Goal: Task Accomplishment & Management: Use online tool/utility

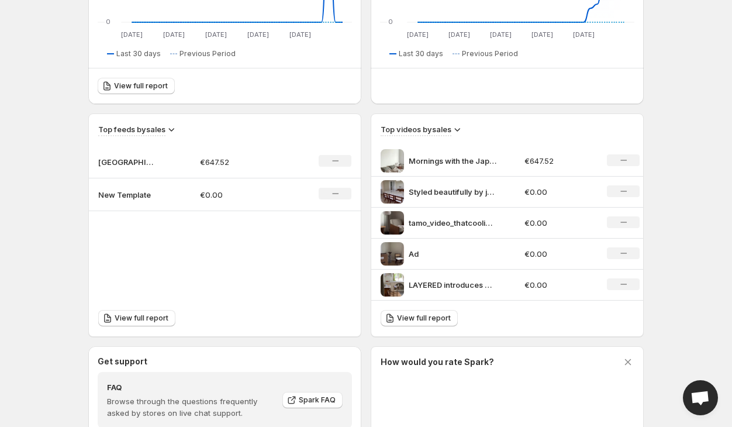
scroll to position [254, 0]
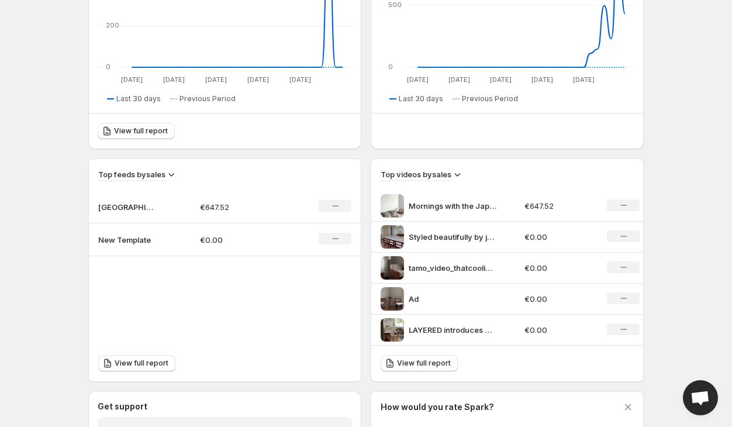
click at [114, 240] on p "New Template" at bounding box center [127, 240] width 59 height 12
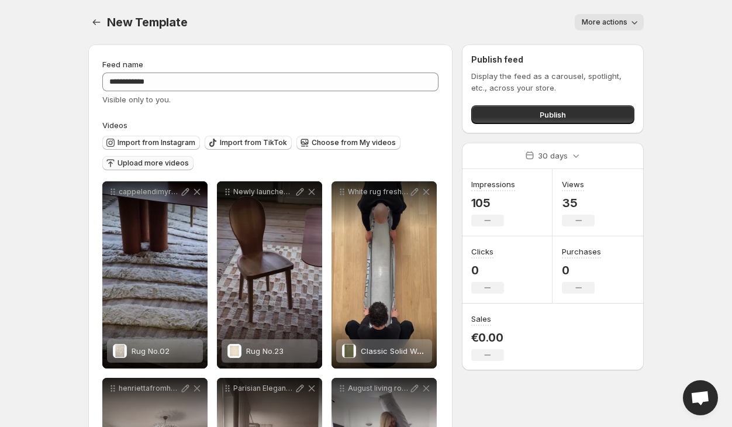
click at [128, 163] on span "Upload more videos" at bounding box center [153, 163] width 71 height 9
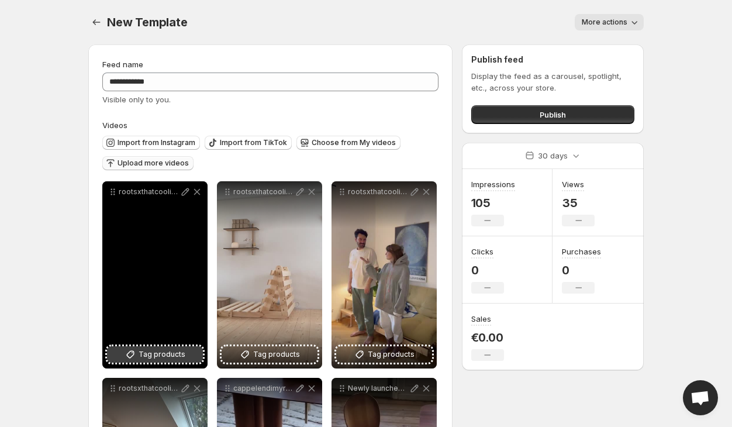
click at [166, 353] on span "Tag products" at bounding box center [162, 355] width 47 height 12
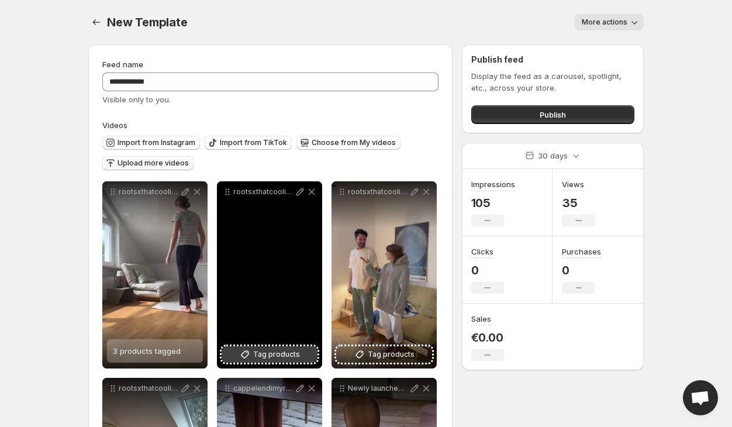
click at [280, 357] on span "Tag products" at bounding box center [276, 355] width 47 height 12
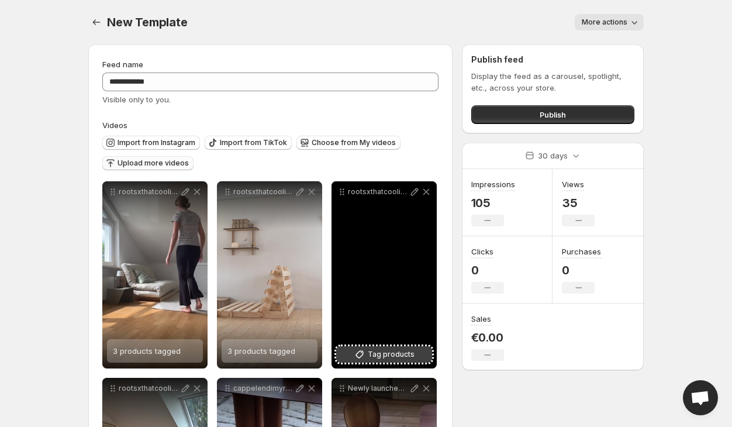
click at [408, 349] on span "Tag products" at bounding box center [391, 355] width 47 height 12
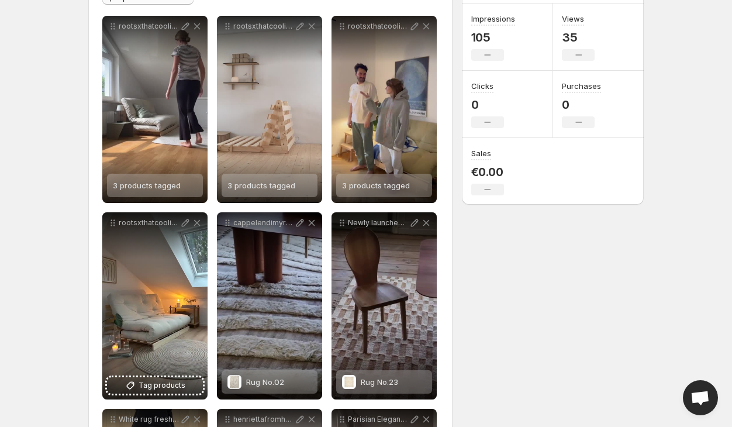
scroll to position [196, 0]
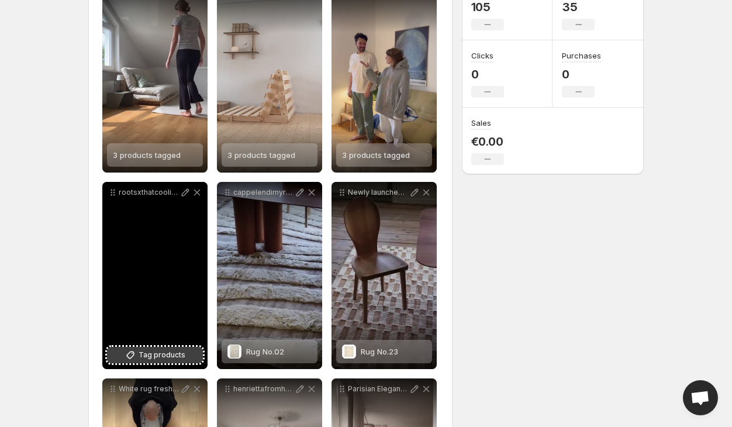
click at [164, 355] on span "Tag products" at bounding box center [162, 355] width 47 height 12
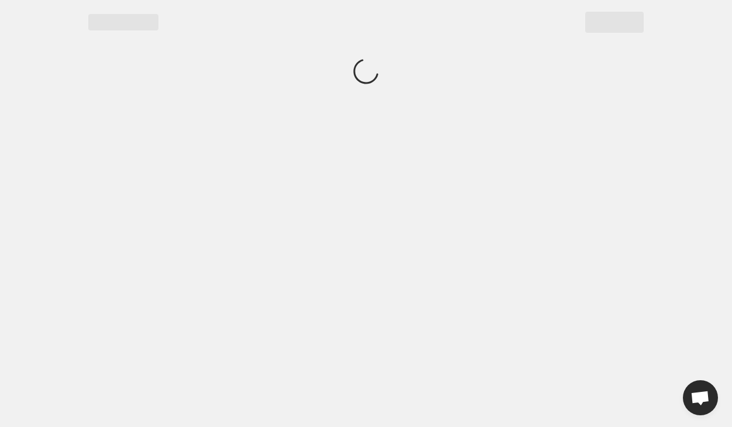
scroll to position [0, 0]
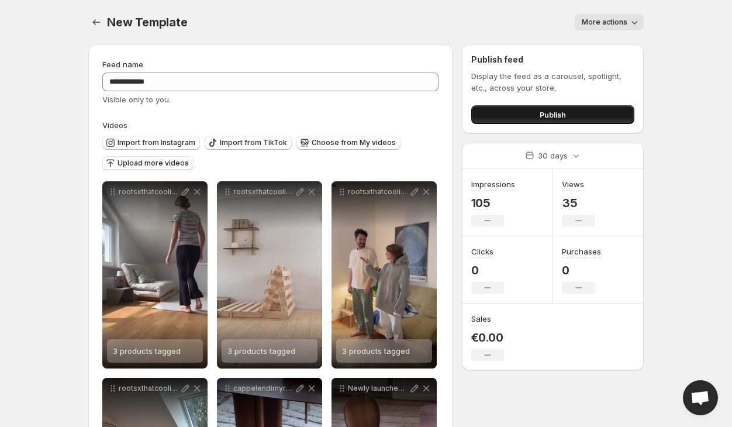
click at [542, 107] on button "Publish" at bounding box center [553, 114] width 163 height 19
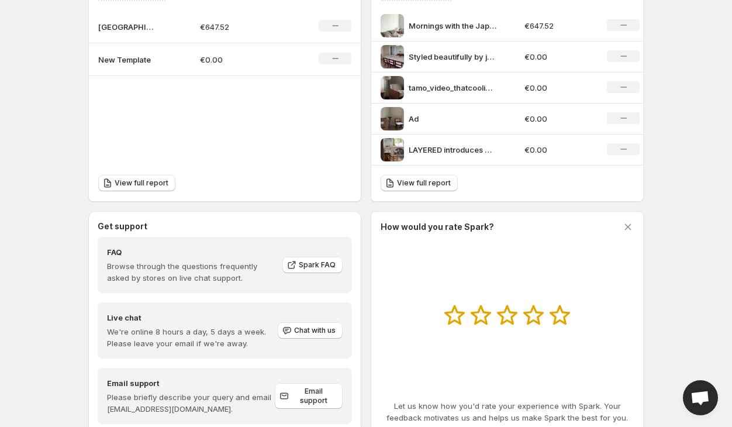
scroll to position [457, 0]
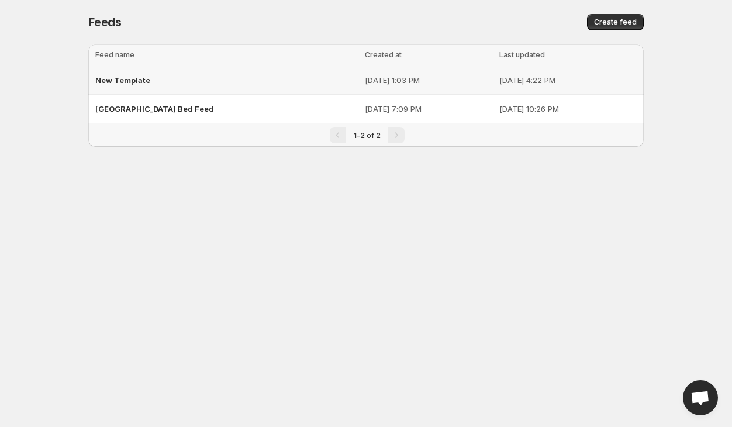
click at [140, 77] on span "New Template" at bounding box center [122, 79] width 55 height 9
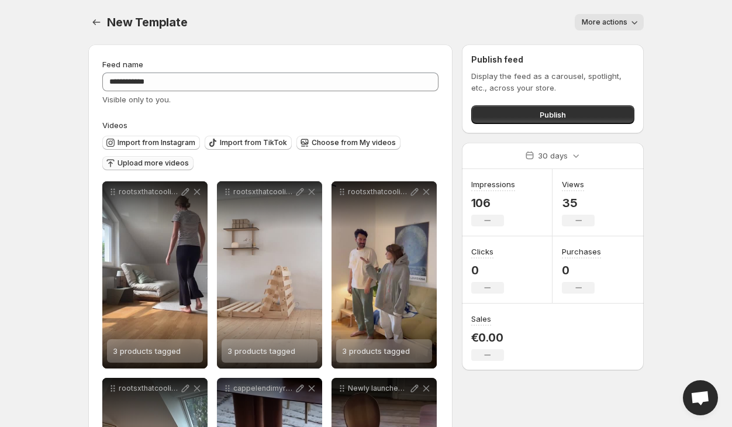
click at [152, 161] on span "Upload more videos" at bounding box center [153, 163] width 71 height 9
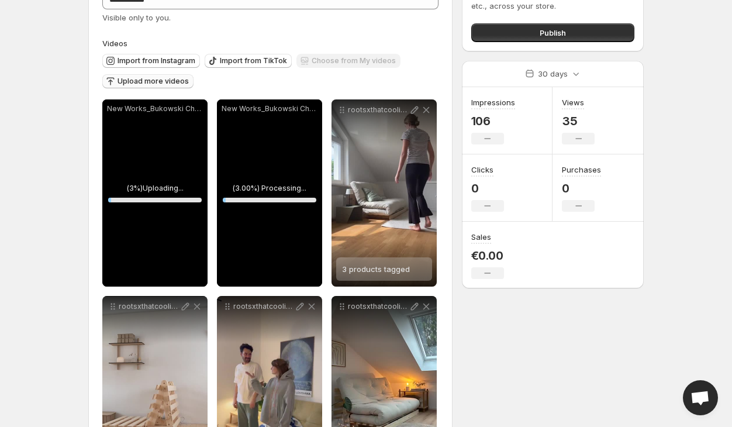
scroll to position [79, 0]
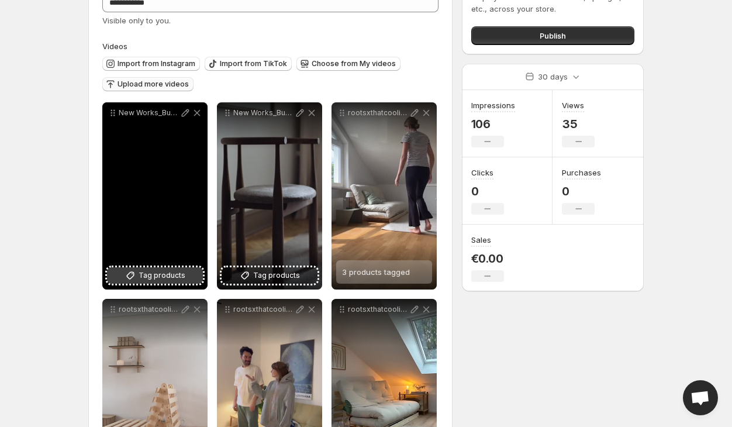
click at [170, 269] on button "Tag products" at bounding box center [155, 275] width 96 height 16
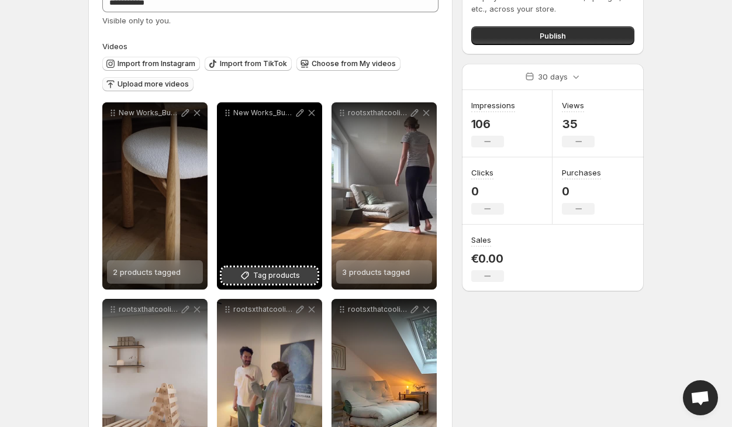
click at [274, 274] on span "Tag products" at bounding box center [276, 276] width 47 height 12
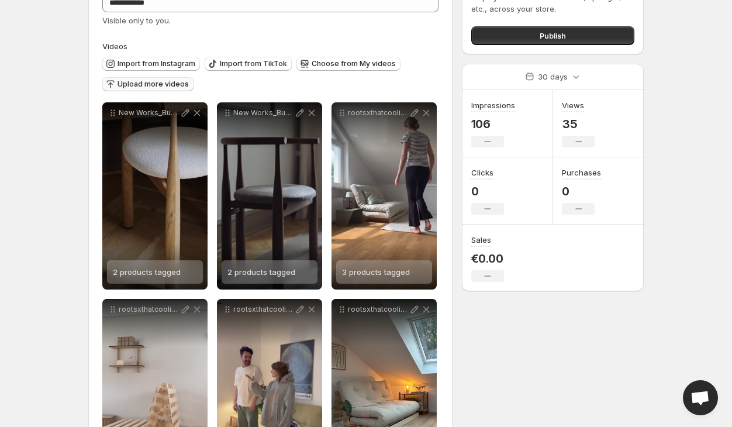
scroll to position [0, 0]
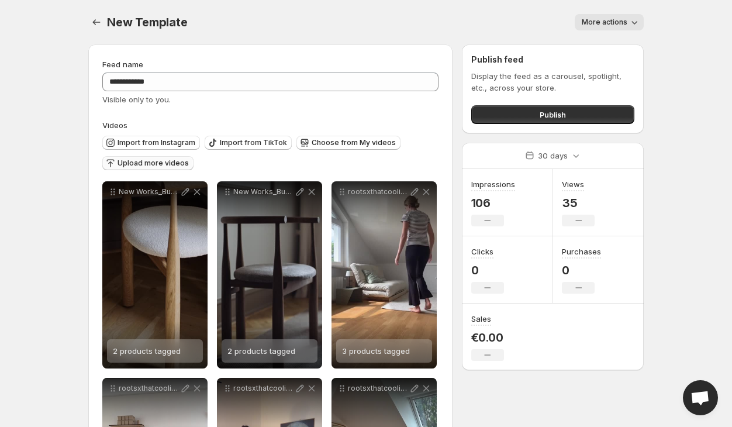
click at [154, 161] on span "Upload more videos" at bounding box center [153, 163] width 71 height 9
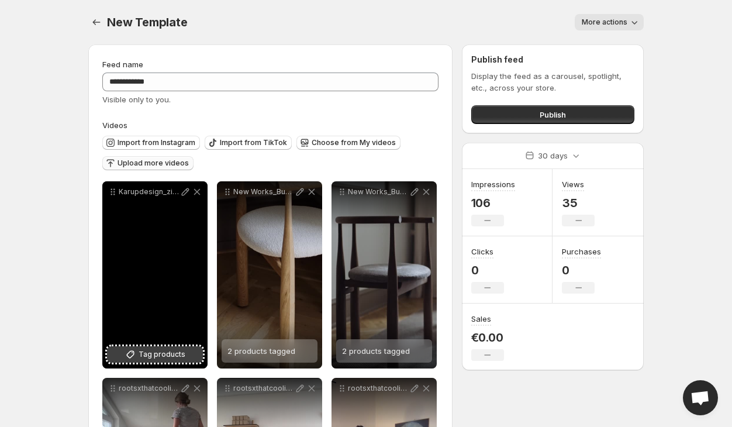
click at [136, 356] on icon at bounding box center [131, 355] width 12 height 12
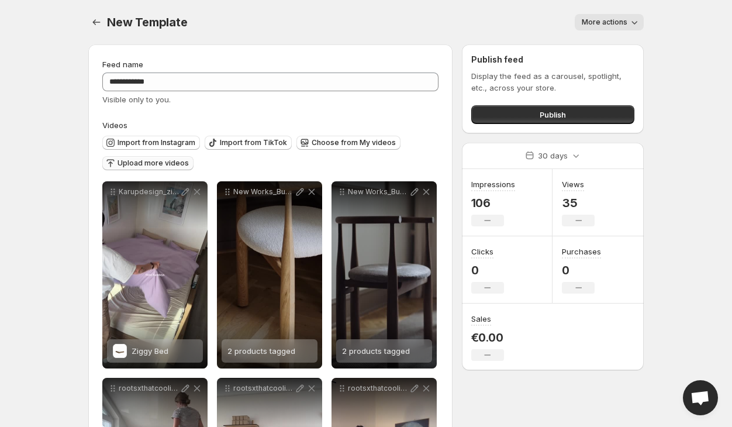
click at [168, 164] on span "Upload more videos" at bounding box center [153, 163] width 71 height 9
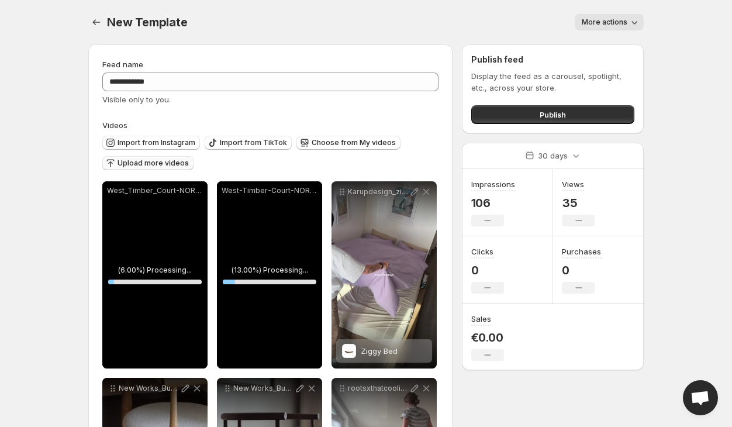
click at [161, 163] on span "Upload more videos" at bounding box center [153, 163] width 71 height 9
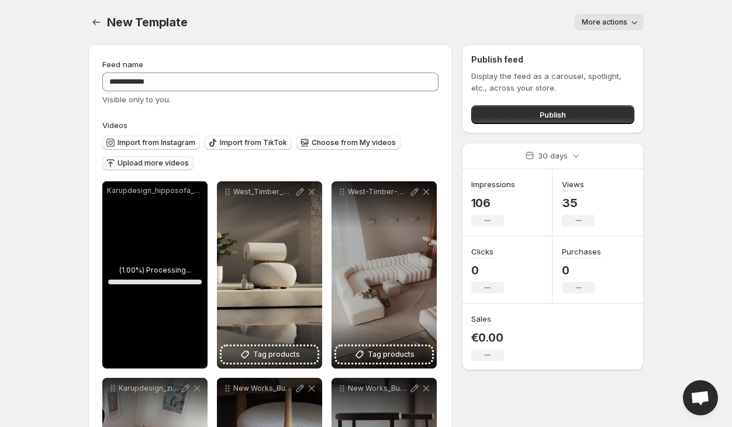
click at [158, 163] on span "Upload more videos" at bounding box center [153, 163] width 71 height 9
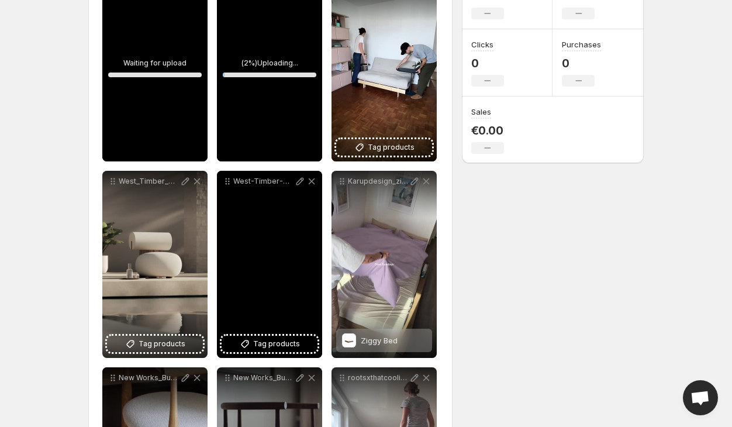
scroll to position [210, 0]
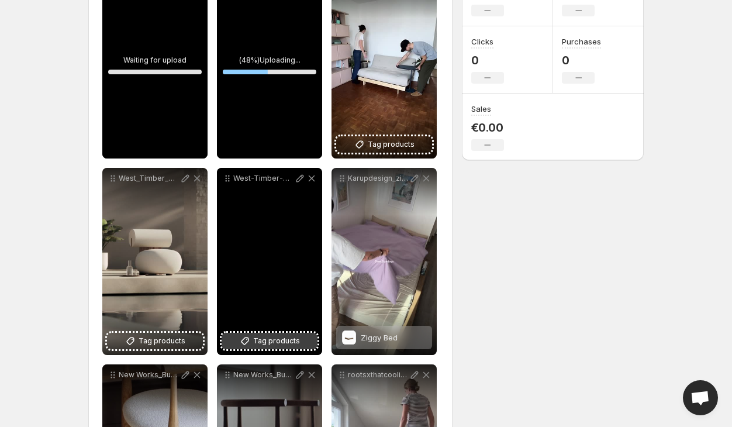
click at [267, 337] on span "Tag products" at bounding box center [276, 341] width 47 height 12
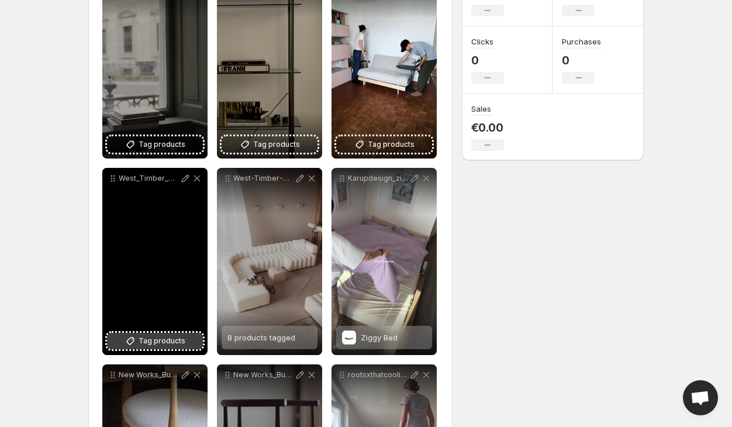
click at [159, 340] on span "Tag products" at bounding box center [162, 341] width 47 height 12
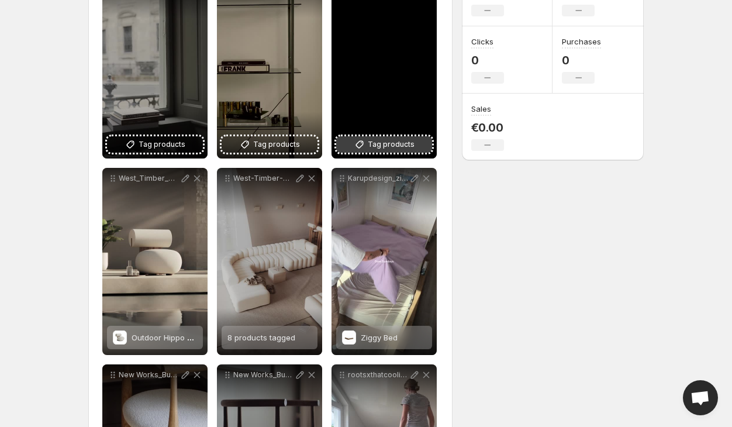
click at [394, 147] on span "Tag products" at bounding box center [391, 145] width 47 height 12
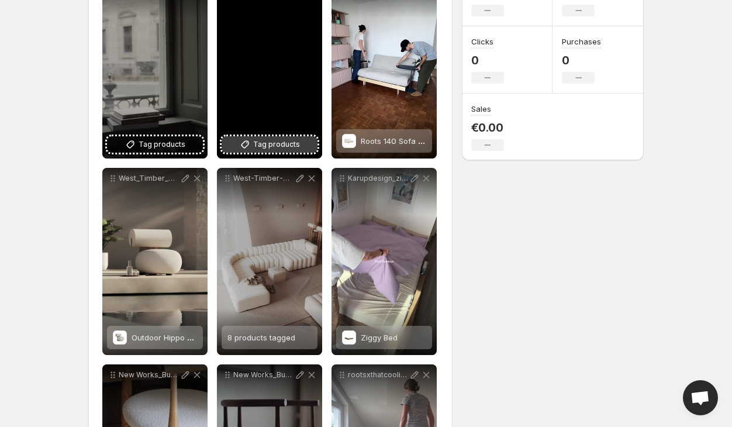
click at [262, 147] on span "Tag products" at bounding box center [276, 145] width 47 height 12
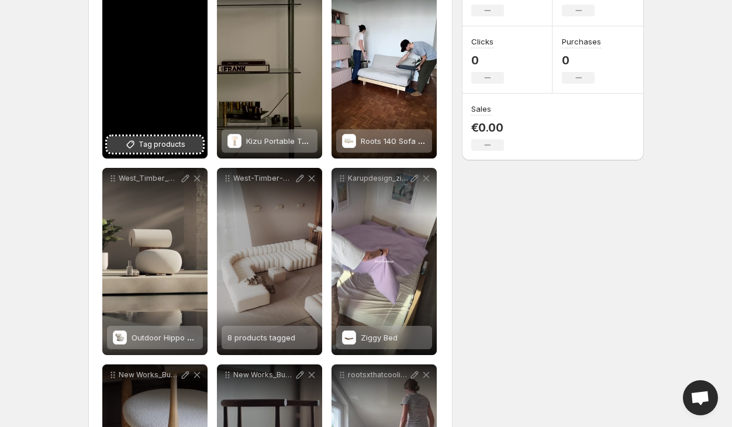
click at [172, 144] on span "Tag products" at bounding box center [162, 145] width 47 height 12
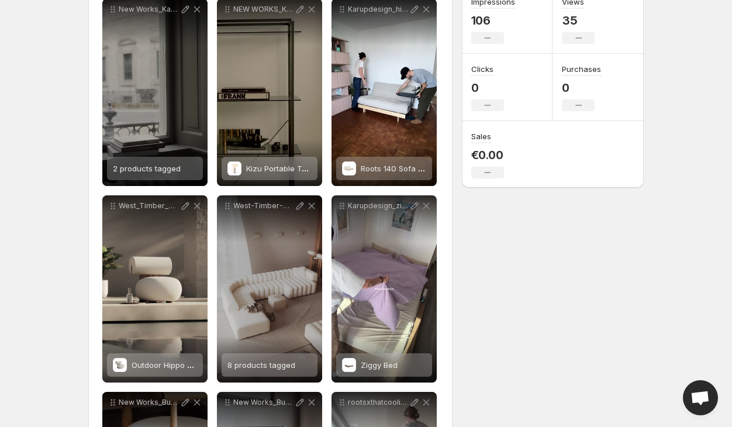
scroll to position [215, 0]
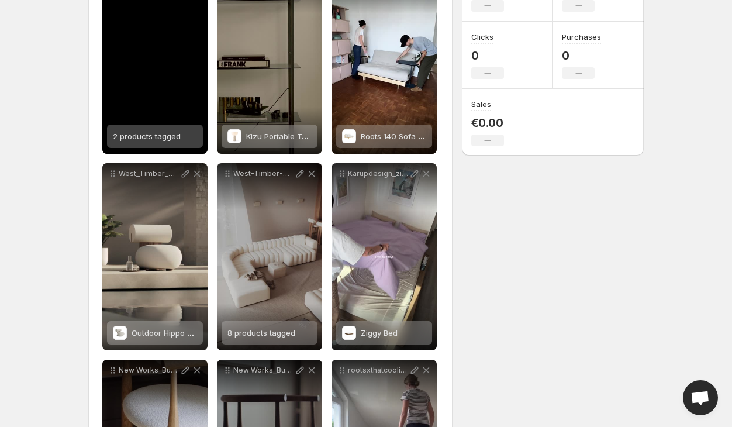
click at [126, 140] on span "2 products tagged" at bounding box center [147, 136] width 68 height 9
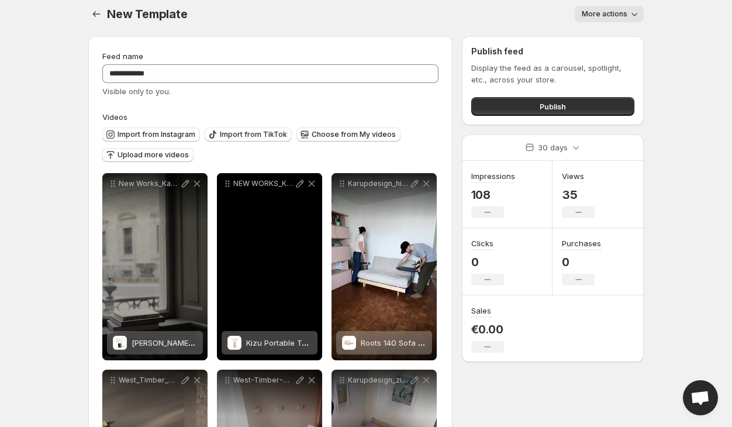
scroll to position [0, 0]
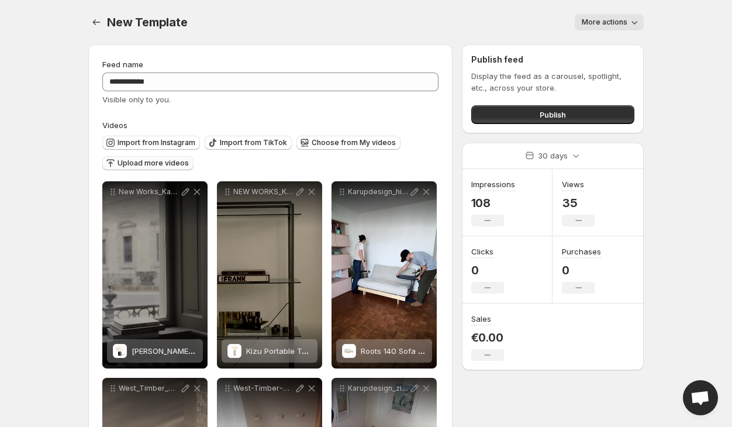
click at [150, 161] on span "Upload more videos" at bounding box center [153, 163] width 71 height 9
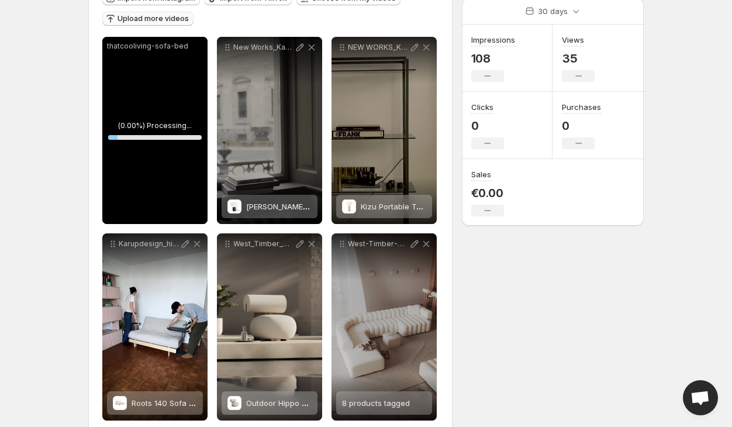
scroll to position [149, 0]
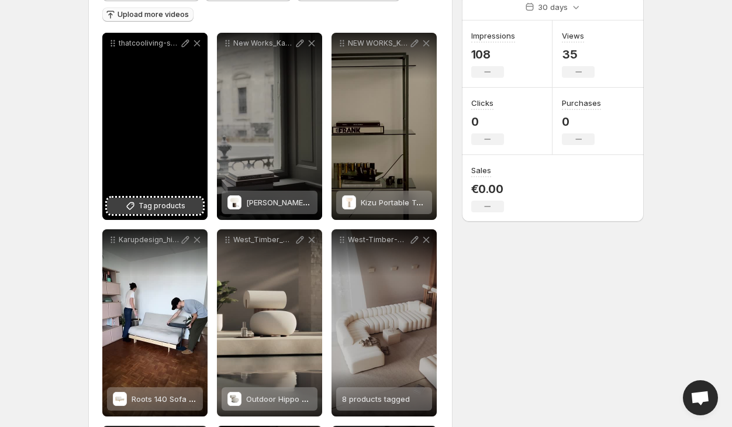
click at [164, 213] on button "Tag products" at bounding box center [155, 206] width 96 height 16
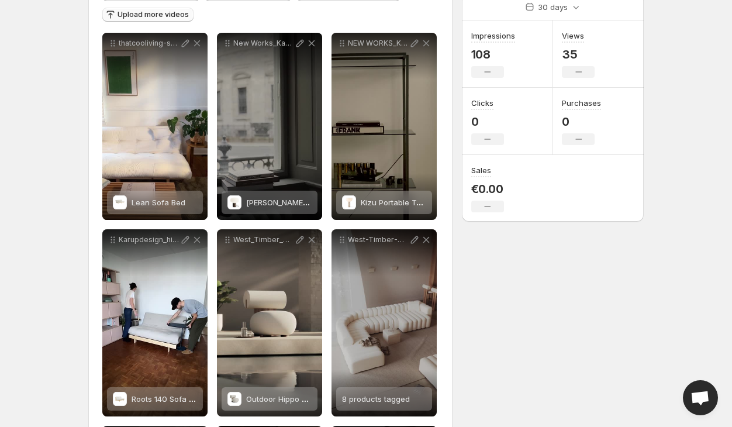
scroll to position [0, 0]
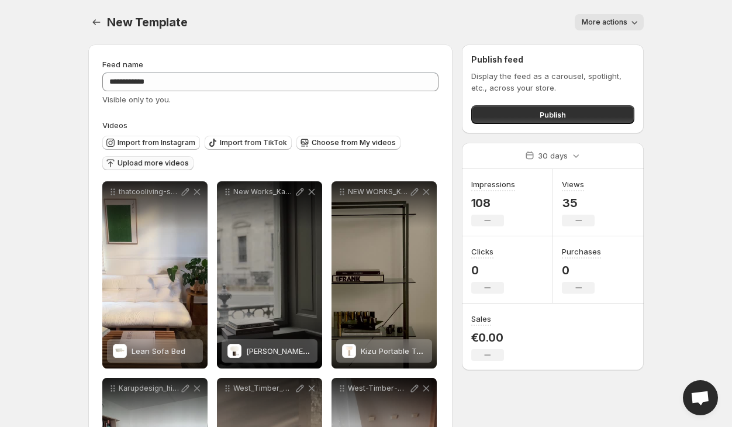
click at [153, 163] on span "Upload more videos" at bounding box center [153, 163] width 71 height 9
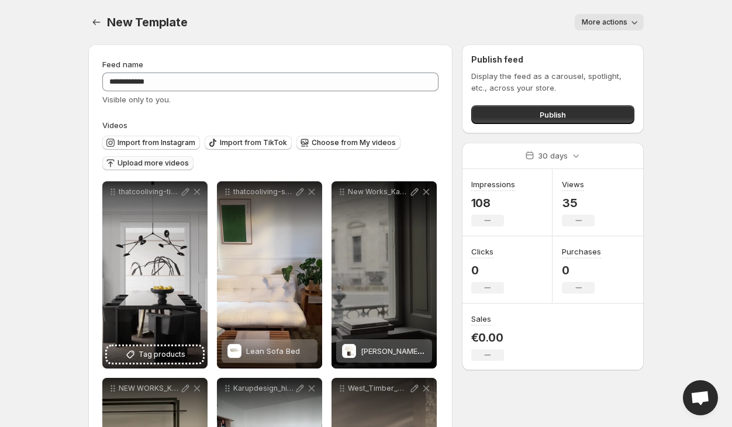
click at [136, 166] on span "Upload more videos" at bounding box center [153, 163] width 71 height 9
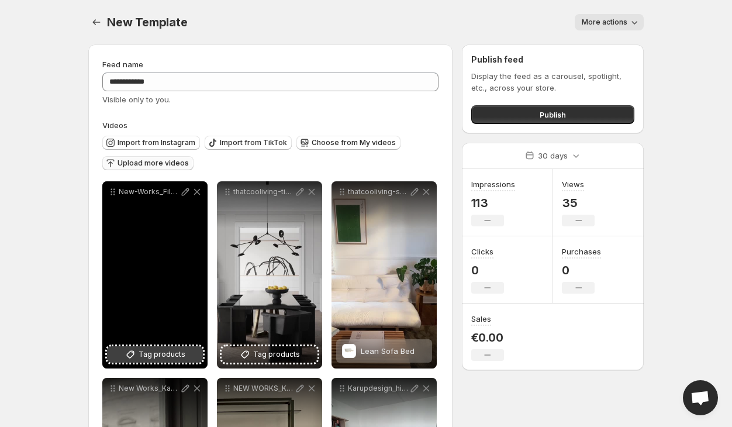
click at [163, 354] on span "Tag products" at bounding box center [162, 355] width 47 height 12
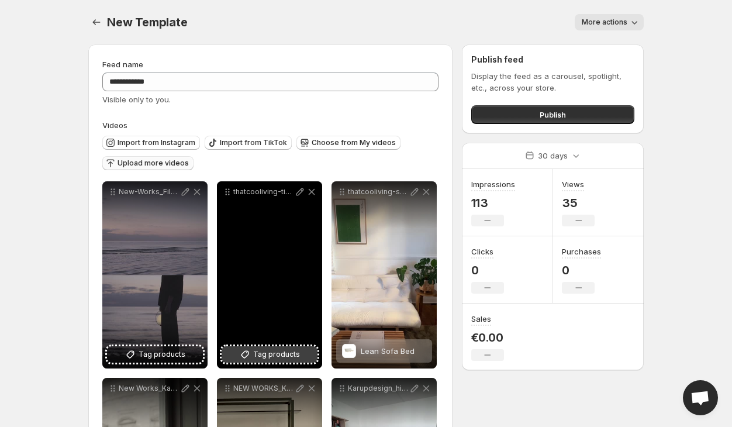
click at [284, 356] on span "Tag products" at bounding box center [276, 355] width 47 height 12
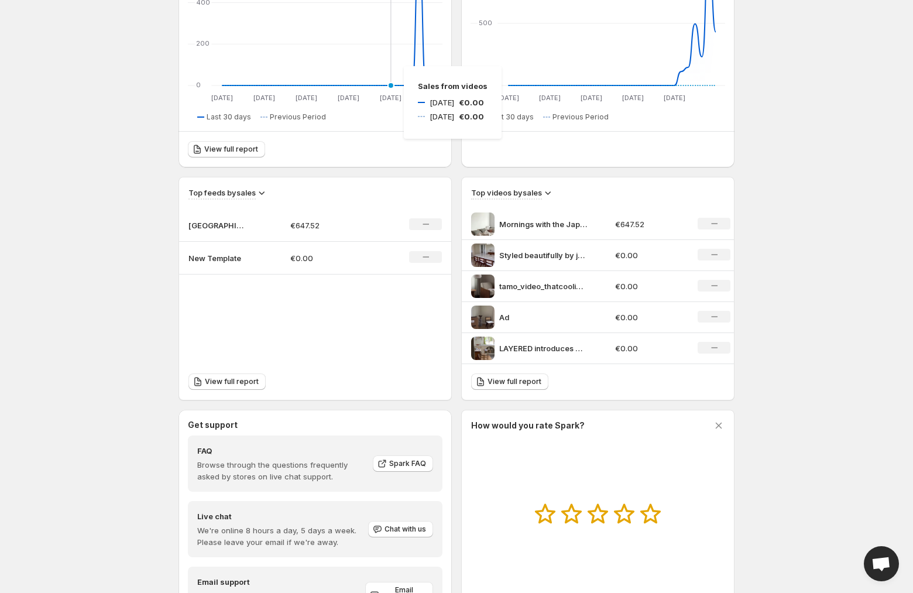
scroll to position [304, 0]
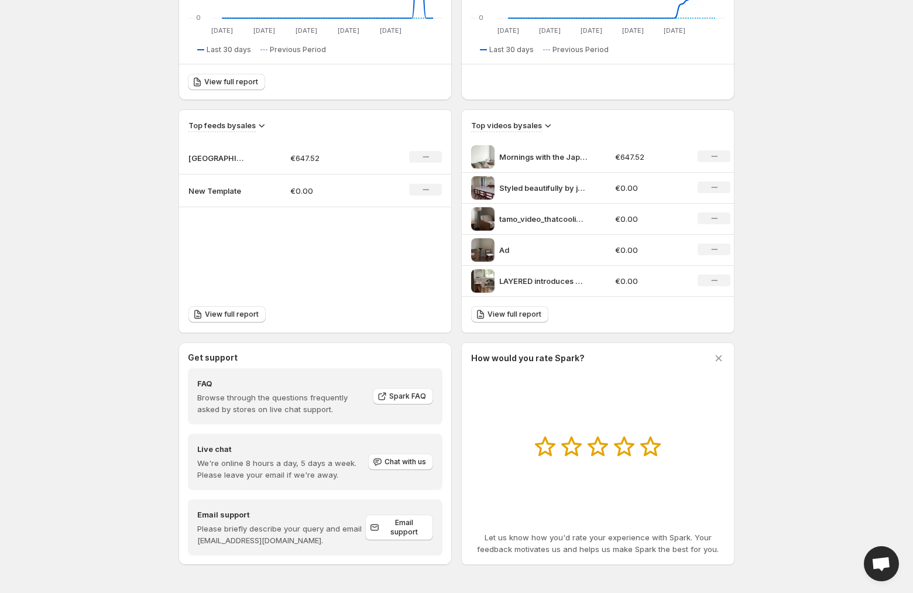
click at [229, 157] on p "[GEOGRAPHIC_DATA] Bed Feed" at bounding box center [217, 158] width 59 height 12
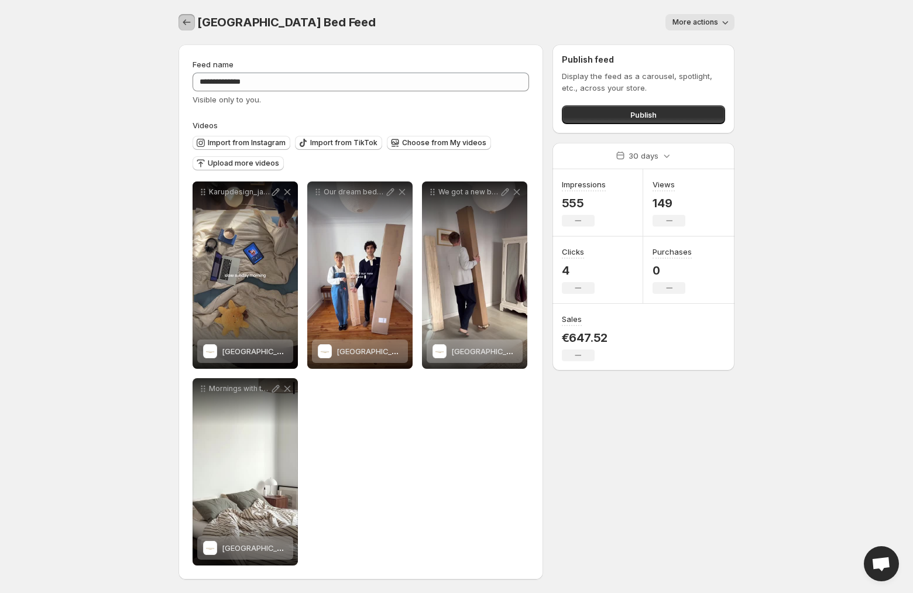
click at [189, 18] on icon "Settings" at bounding box center [187, 22] width 12 height 12
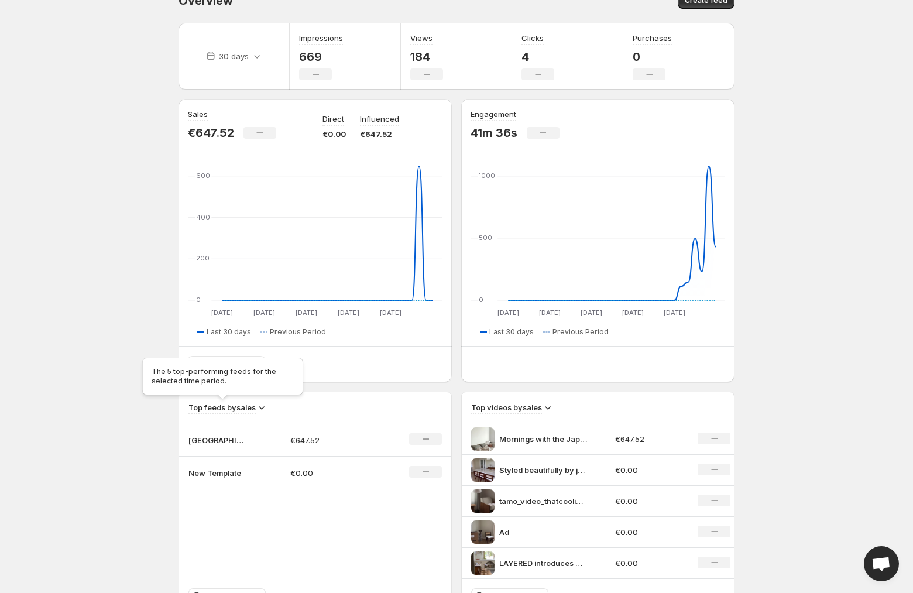
scroll to position [27, 0]
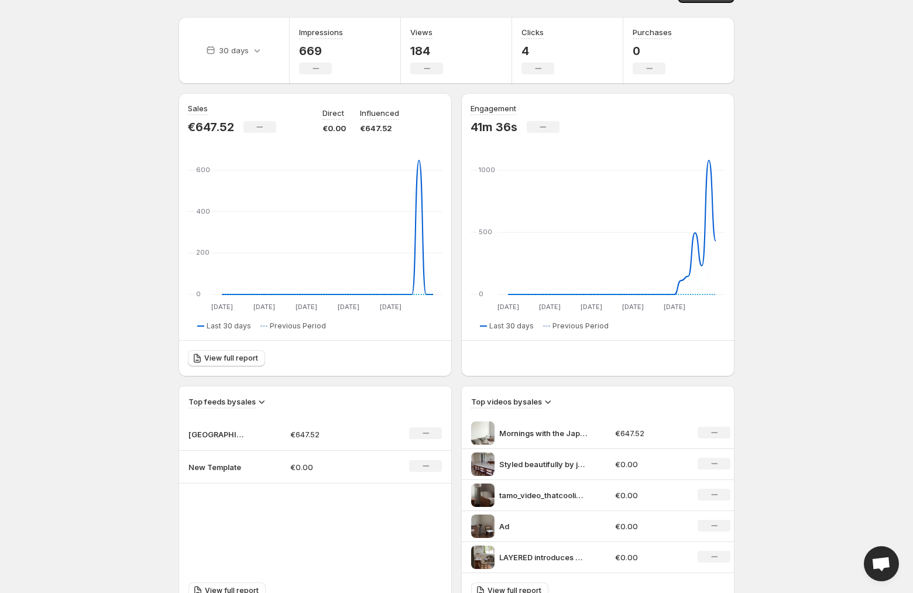
click at [216, 470] on p "New Template" at bounding box center [217, 467] width 59 height 12
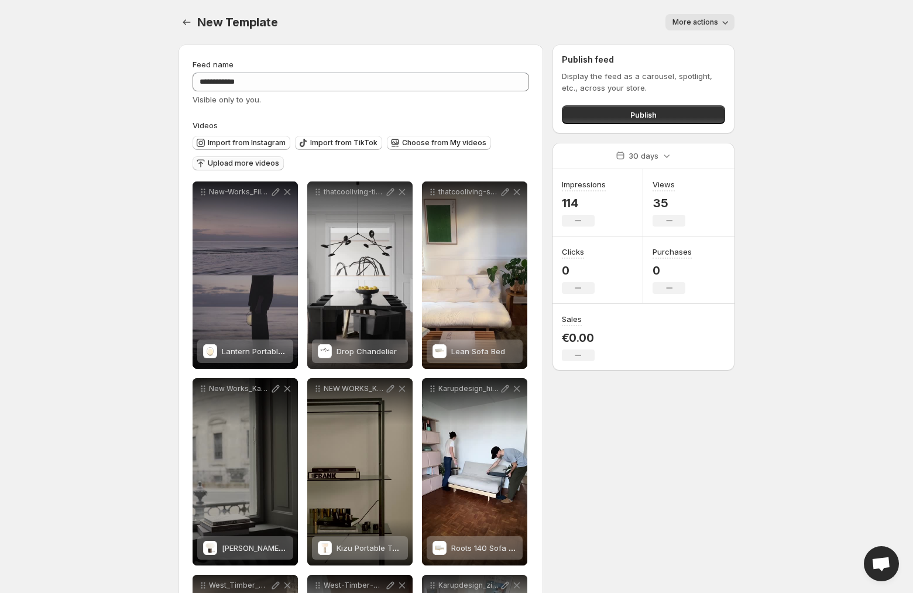
click at [252, 165] on span "Upload more videos" at bounding box center [243, 163] width 71 height 9
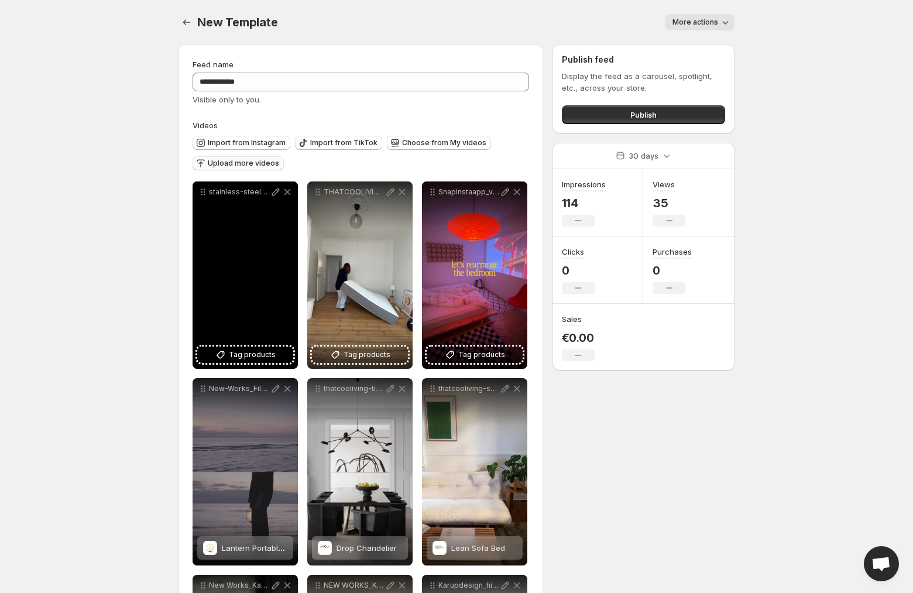
click at [264, 366] on div "stainless-steel-bed-thatcooliving" at bounding box center [244, 274] width 105 height 187
click at [264, 356] on span "Tag products" at bounding box center [252, 355] width 47 height 12
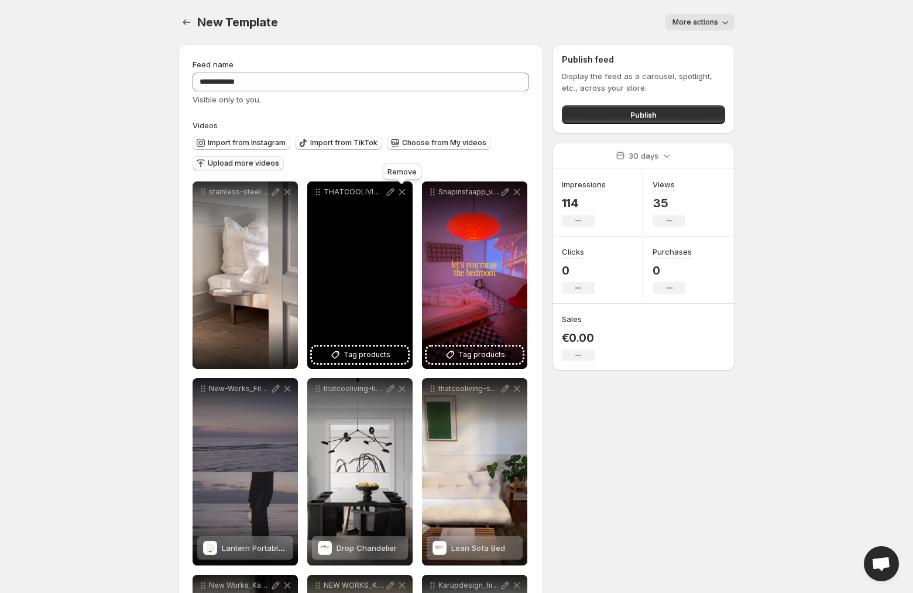
click at [404, 195] on icon at bounding box center [402, 192] width 12 height 12
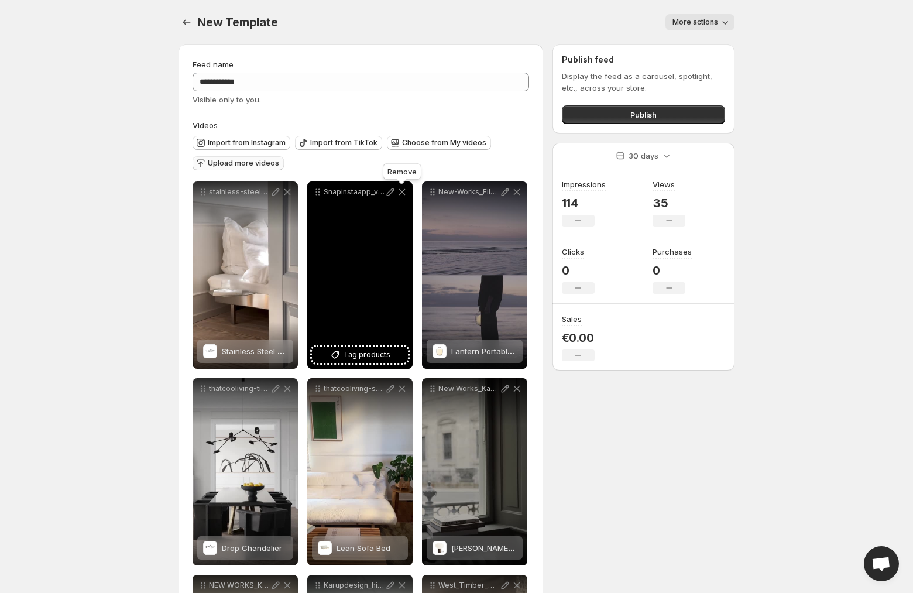
click at [403, 195] on icon at bounding box center [402, 192] width 12 height 12
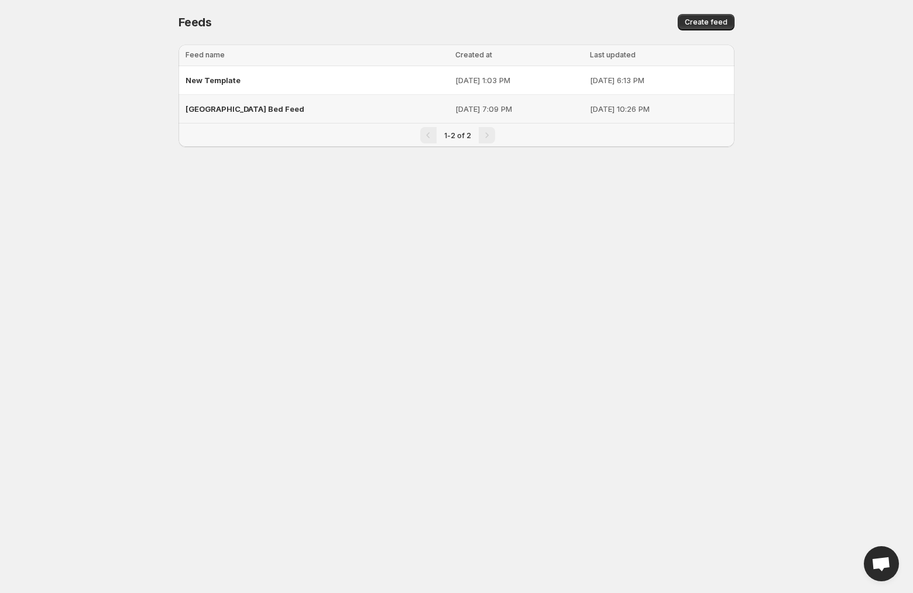
click at [244, 105] on span "[GEOGRAPHIC_DATA] Bed Feed" at bounding box center [244, 108] width 119 height 9
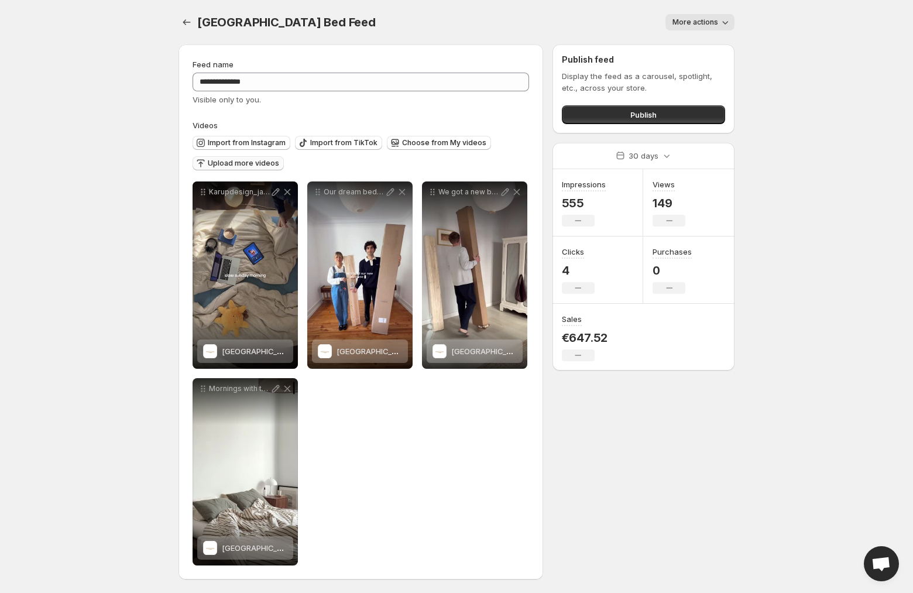
click at [263, 163] on span "Upload more videos" at bounding box center [243, 163] width 71 height 9
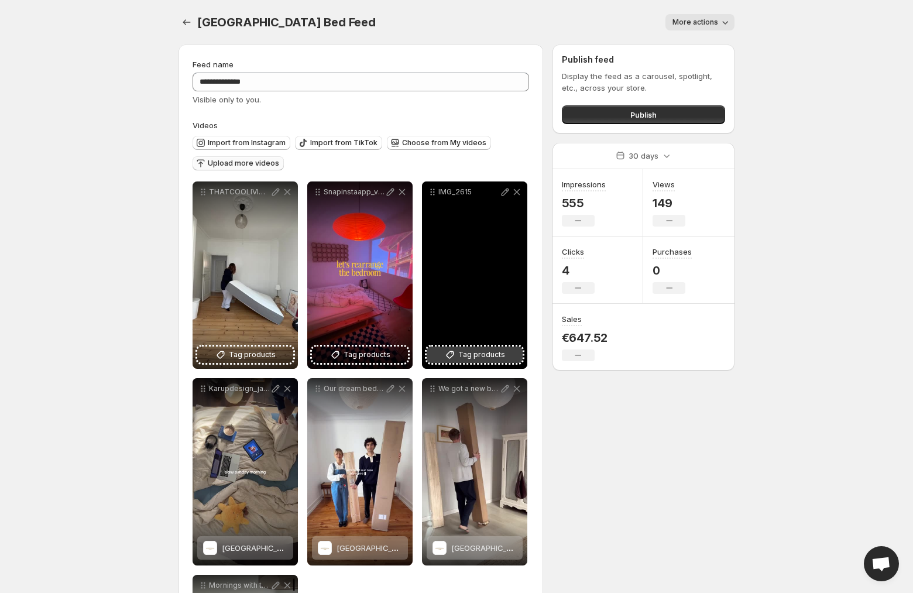
click at [484, 355] on span "Tag products" at bounding box center [481, 355] width 47 height 12
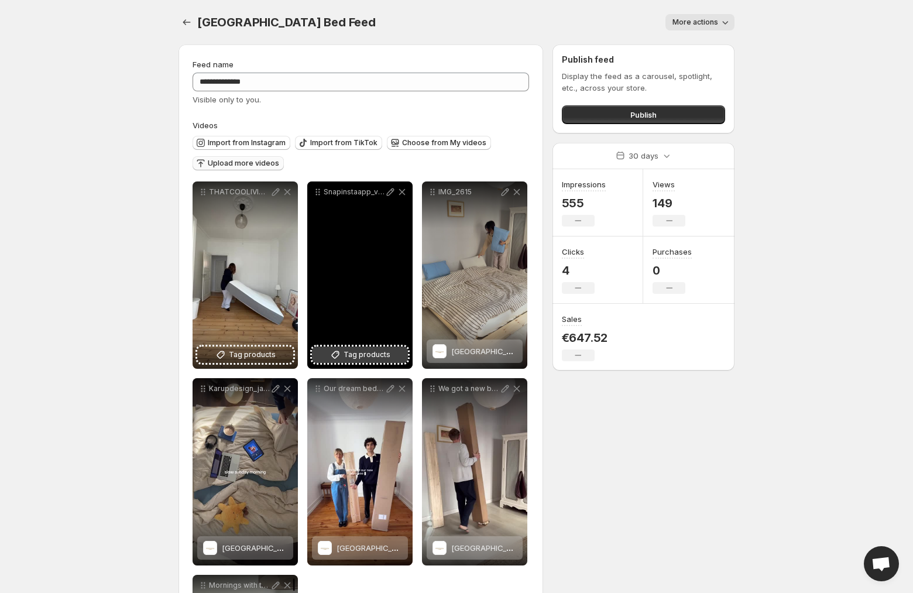
click at [373, 354] on span "Tag products" at bounding box center [366, 355] width 47 height 12
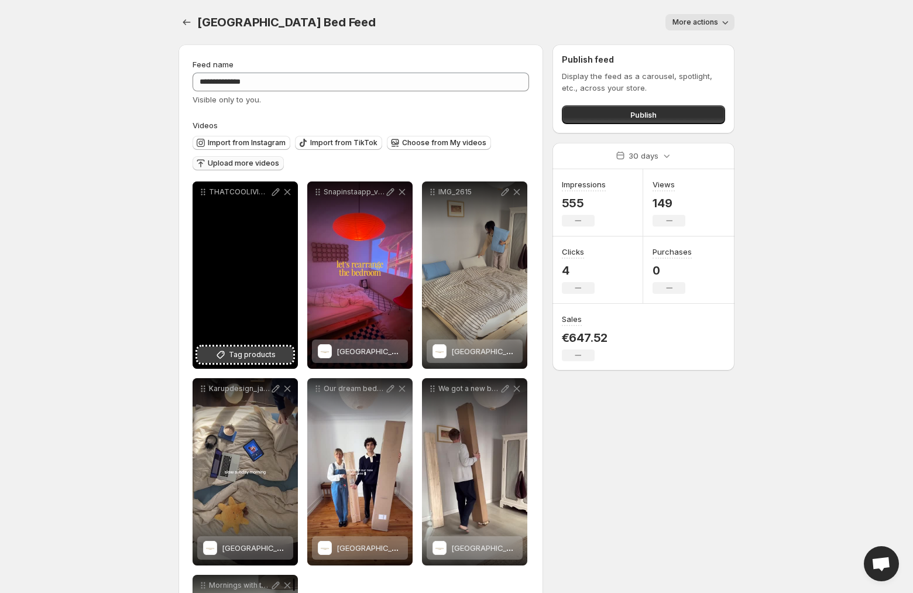
click at [222, 352] on icon at bounding box center [221, 355] width 8 height 8
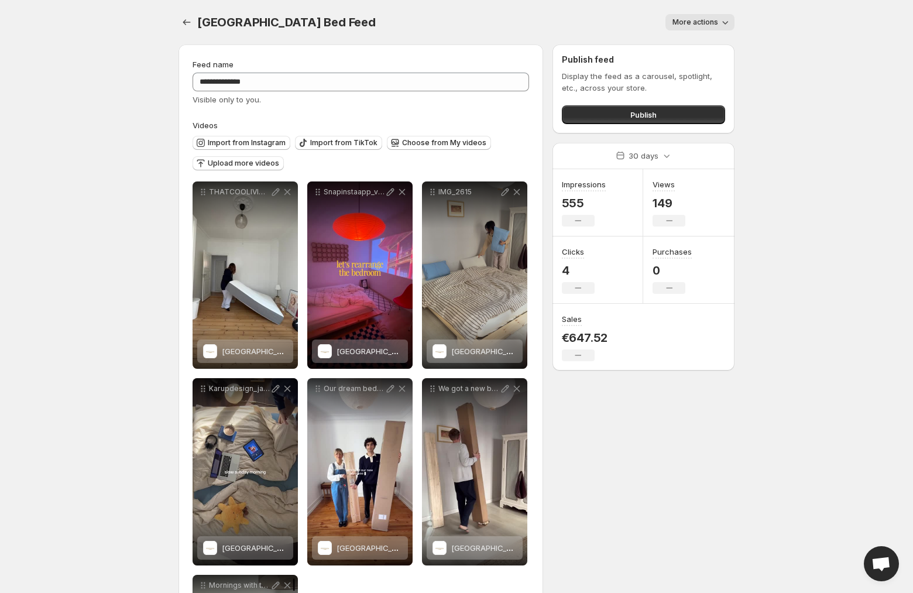
click at [713, 19] on span "More actions" at bounding box center [695, 22] width 46 height 9
click at [192, 22] on button "Settings" at bounding box center [186, 22] width 16 height 16
